Goal: Information Seeking & Learning: Learn about a topic

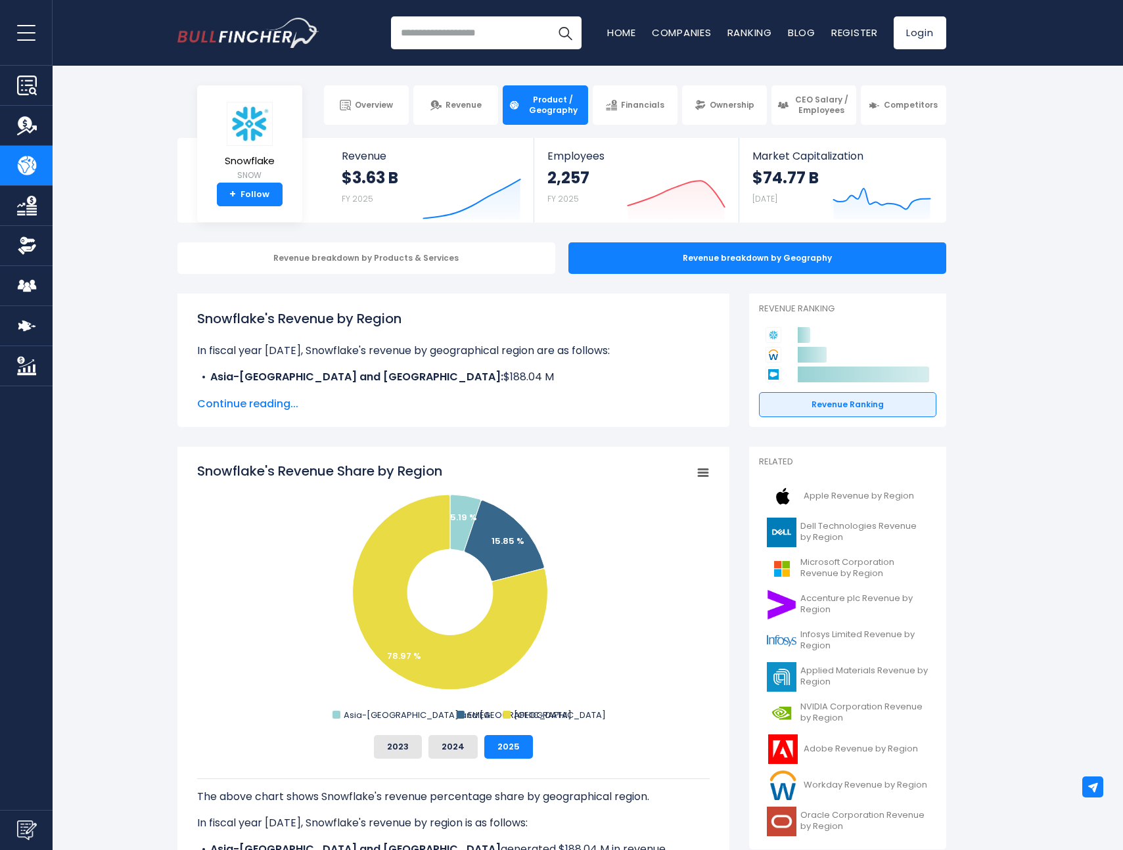
drag, startPoint x: 152, startPoint y: 484, endPoint x: 147, endPoint y: 447, distance: 37.8
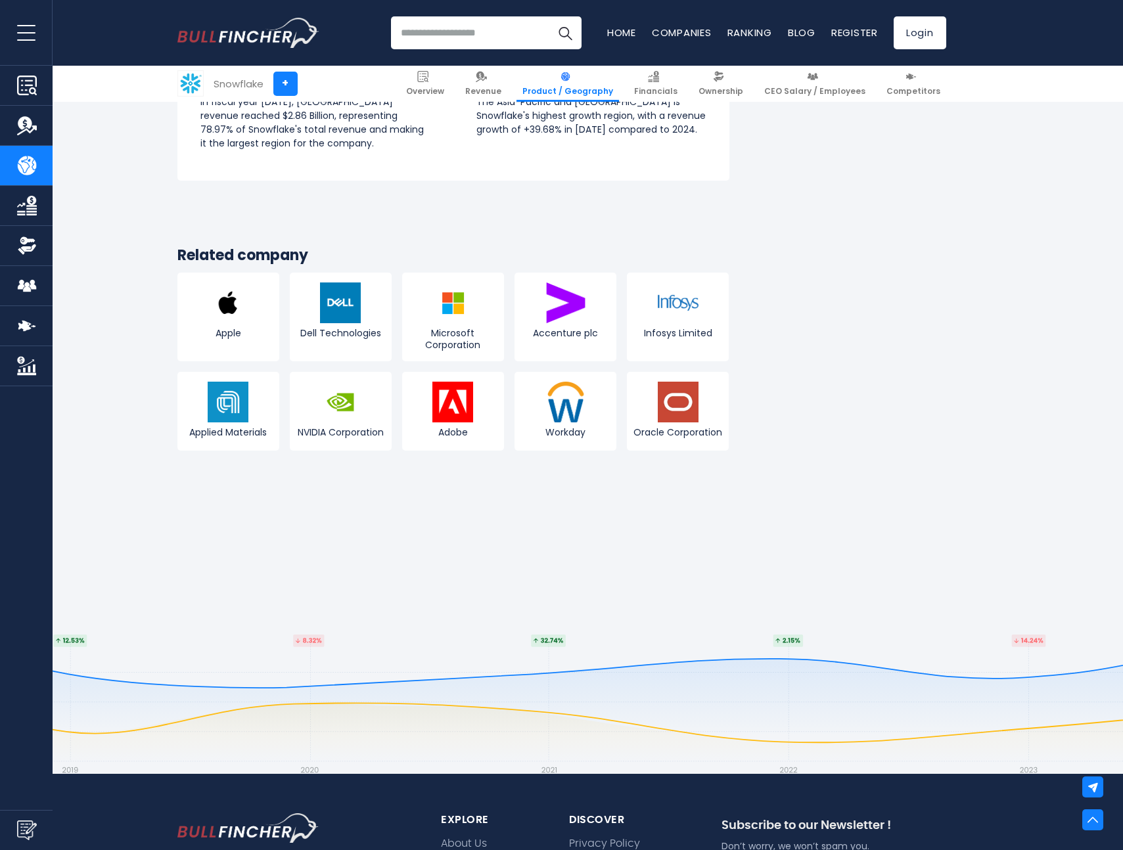
scroll to position [2189, 0]
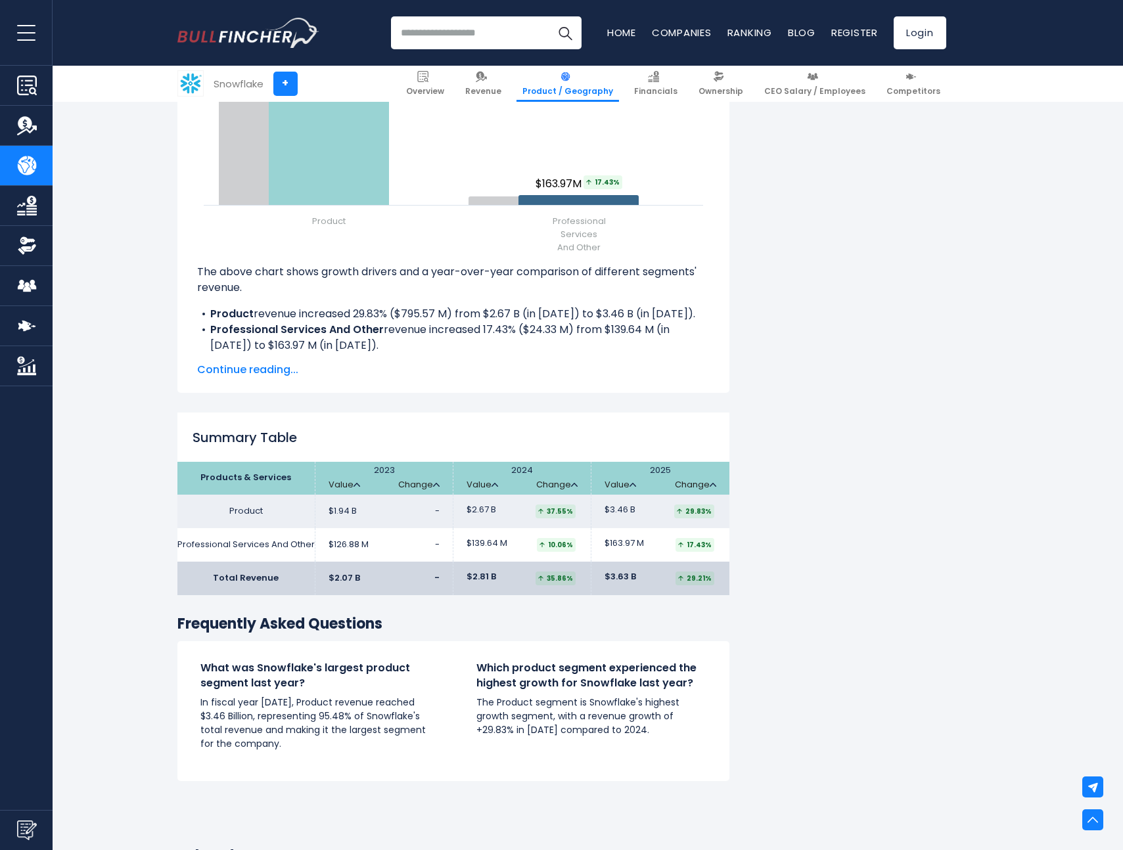
scroll to position [2071, 0]
